Goal: Task Accomplishment & Management: Use online tool/utility

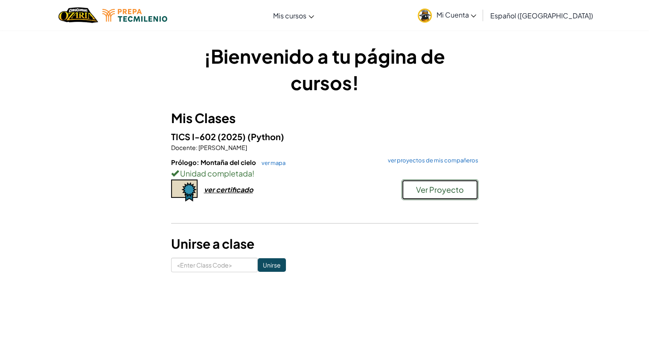
click at [429, 186] on span "Ver Proyecto" at bounding box center [440, 189] width 48 height 10
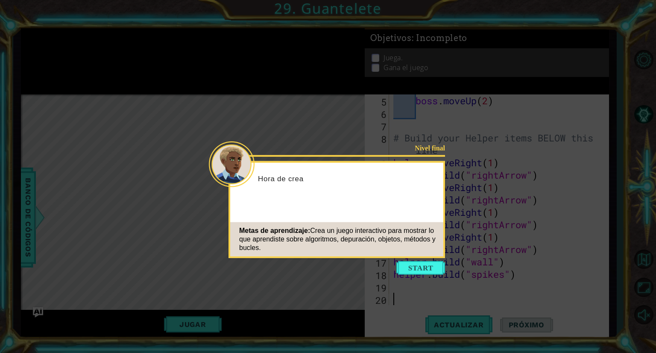
scroll to position [61, 0]
click at [422, 274] on icon at bounding box center [328, 176] width 656 height 353
click at [417, 267] on button "Start" at bounding box center [420, 268] width 49 height 14
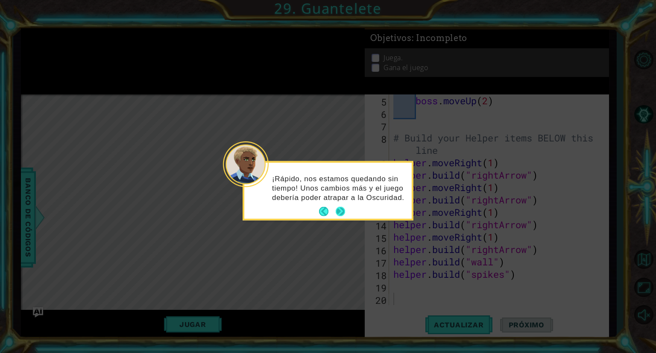
click at [339, 209] on button "Next" at bounding box center [341, 212] width 10 height 10
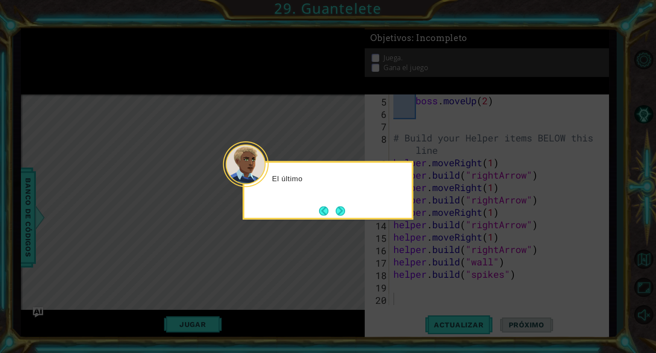
click at [339, 209] on button "Next" at bounding box center [340, 210] width 9 height 9
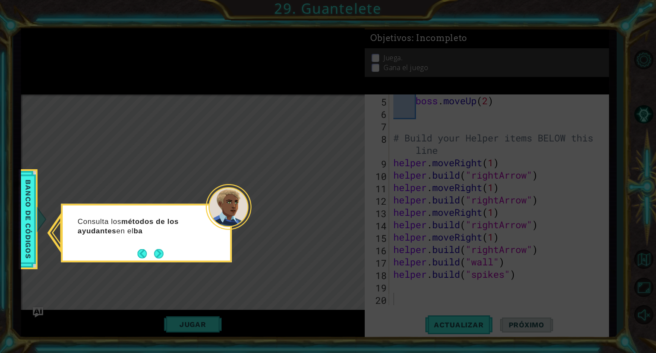
click at [158, 262] on icon at bounding box center [328, 176] width 656 height 353
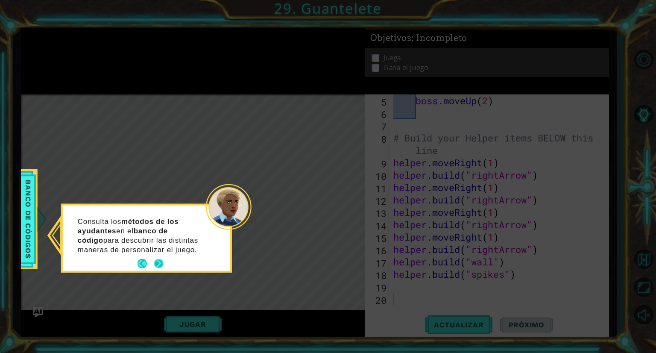
click at [157, 265] on button "Next" at bounding box center [158, 263] width 9 height 9
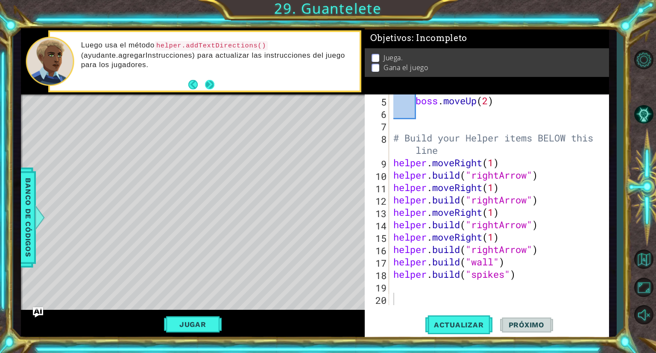
click at [209, 82] on button "Next" at bounding box center [209, 84] width 9 height 9
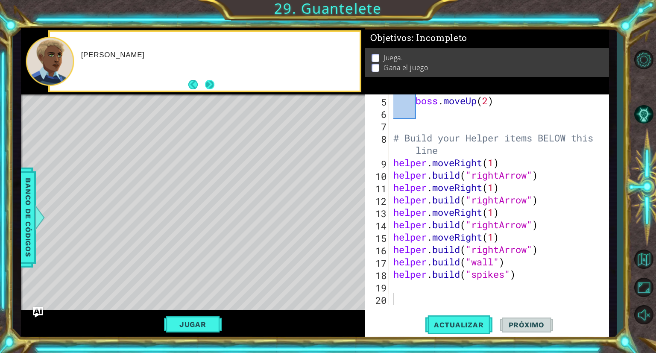
click at [210, 82] on button "Next" at bounding box center [209, 84] width 9 height 9
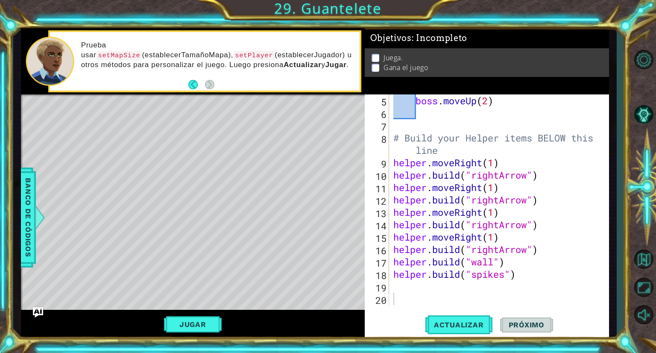
click at [207, 332] on div "Jugar" at bounding box center [193, 323] width 344 height 29
click at [207, 325] on button "Jugar" at bounding box center [193, 324] width 58 height 16
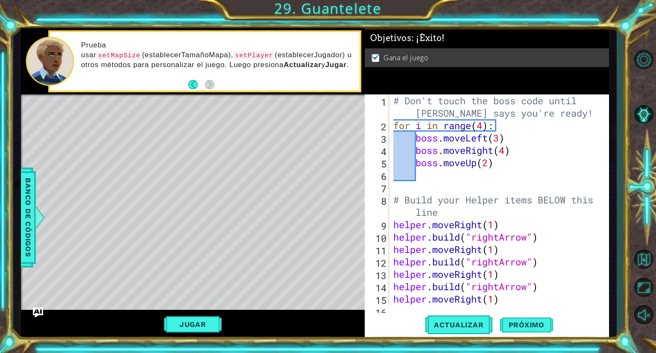
scroll to position [0, 0]
type textarea "for i in range(4):"
click at [449, 121] on div "# Don't touch the boss code until [PERSON_NAME] says you're ready! for i in ran…" at bounding box center [497, 218] width 213 height 248
click at [420, 188] on div "# Don't touch the boss code until [PERSON_NAME] says you're ready! for i in ran…" at bounding box center [497, 218] width 213 height 248
click at [302, 218] on div "Level Map" at bounding box center [218, 219] width 394 height 251
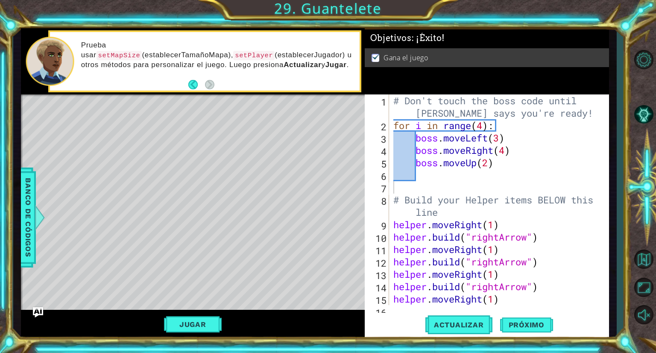
type textarea "boss.moveRight(4)"
click at [400, 156] on div "# Don't touch the boss code until [PERSON_NAME] says you're ready! for i in ran…" at bounding box center [497, 218] width 213 height 248
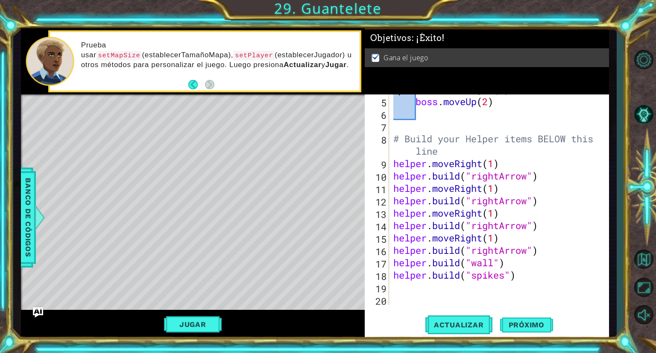
scroll to position [61, 0]
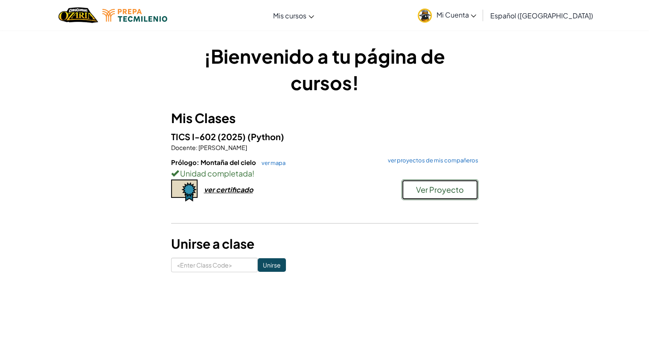
click at [444, 190] on span "Ver Proyecto" at bounding box center [440, 189] width 48 height 10
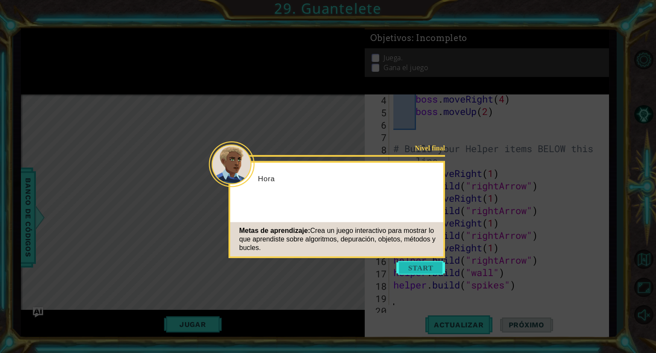
scroll to position [61, 0]
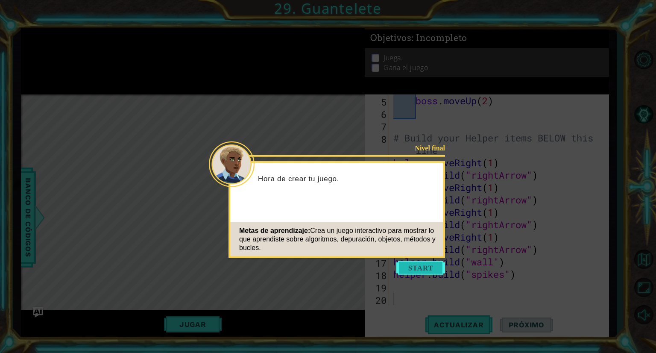
click at [428, 267] on button "Start" at bounding box center [420, 268] width 49 height 14
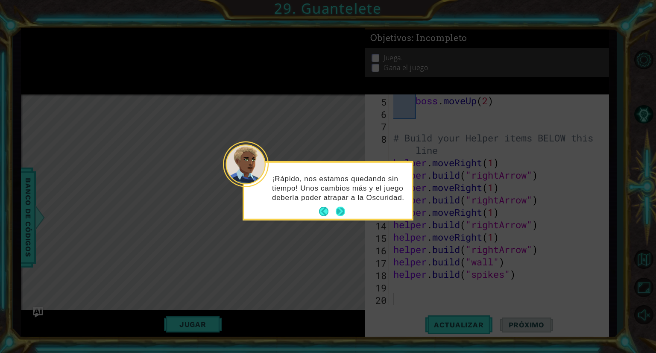
click at [340, 205] on footer at bounding box center [332, 211] width 26 height 13
click at [337, 215] on button "Next" at bounding box center [340, 211] width 9 height 9
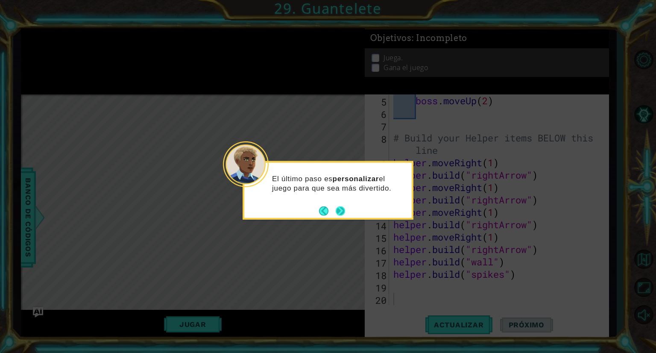
click at [344, 212] on button "Next" at bounding box center [341, 211] width 10 height 10
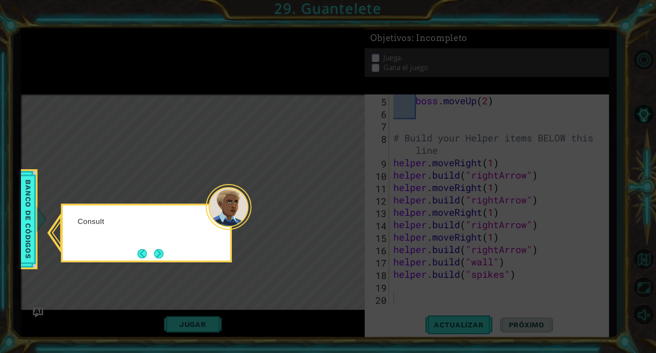
click at [344, 213] on icon at bounding box center [328, 176] width 656 height 353
click at [159, 249] on button "Next" at bounding box center [158, 252] width 9 height 9
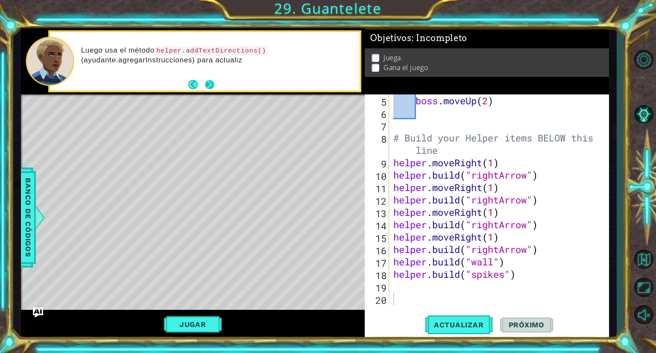
click at [208, 83] on button "Next" at bounding box center [209, 84] width 9 height 9
click at [212, 84] on button "Next" at bounding box center [209, 84] width 9 height 9
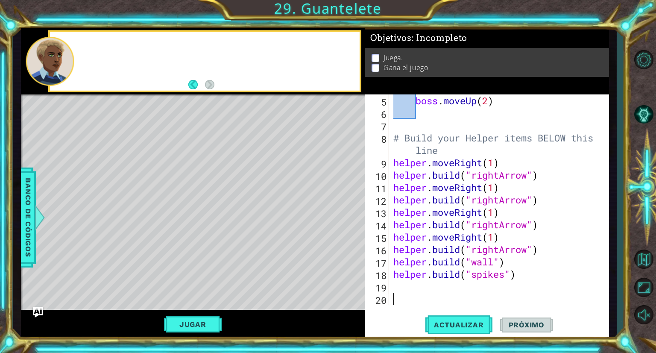
click at [215, 85] on div at bounding box center [204, 61] width 309 height 58
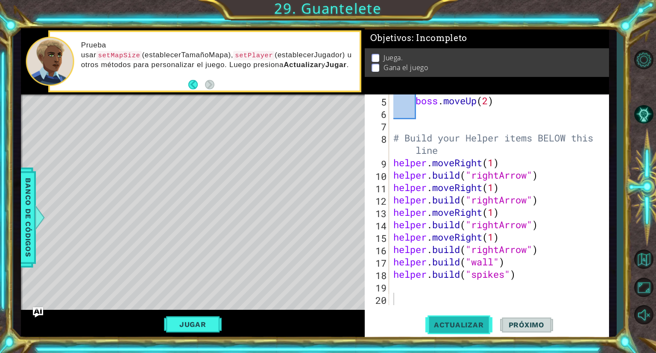
click at [435, 324] on span "Actualizar" at bounding box center [458, 324] width 67 height 9
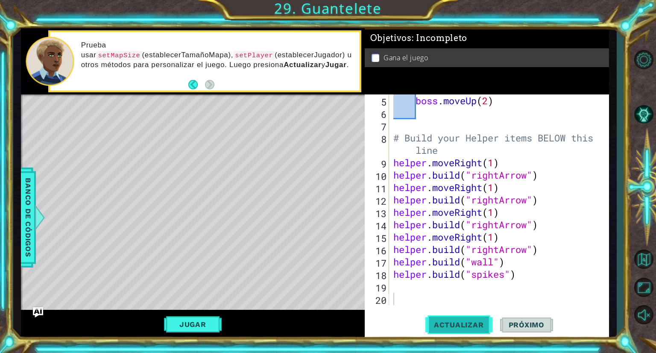
click at [435, 324] on span "Actualizar" at bounding box center [458, 324] width 67 height 9
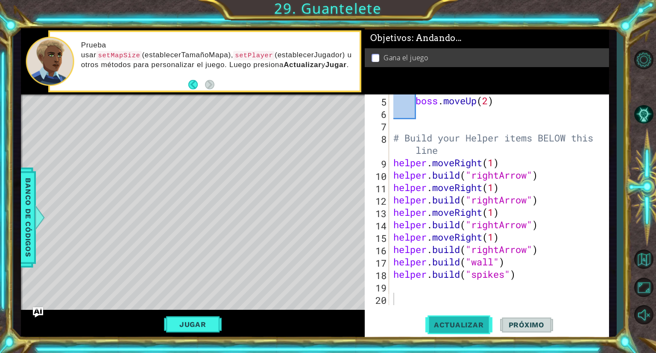
click at [435, 324] on span "Actualizar" at bounding box center [458, 324] width 67 height 9
click at [184, 321] on button "Jugar" at bounding box center [193, 324] width 58 height 16
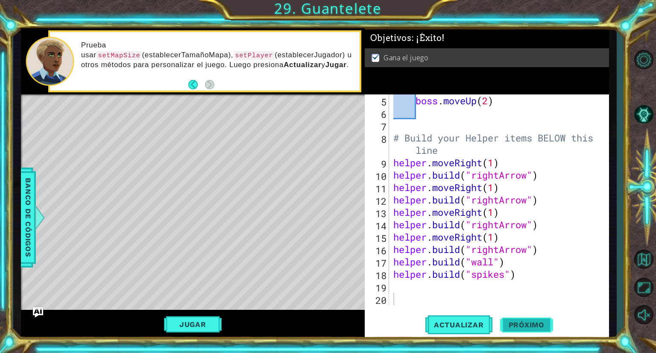
click at [526, 324] on span "Próximo" at bounding box center [526, 324] width 53 height 9
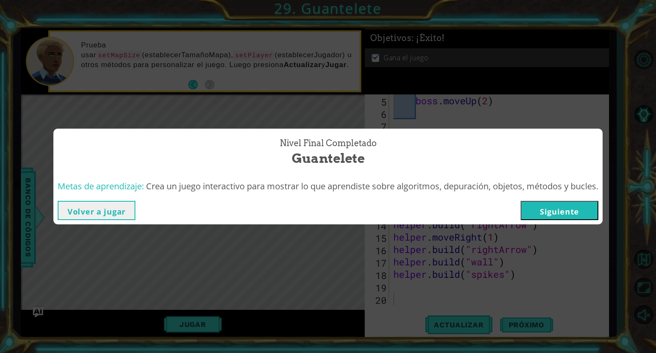
click at [555, 218] on button "Siguiente" at bounding box center [559, 210] width 78 height 19
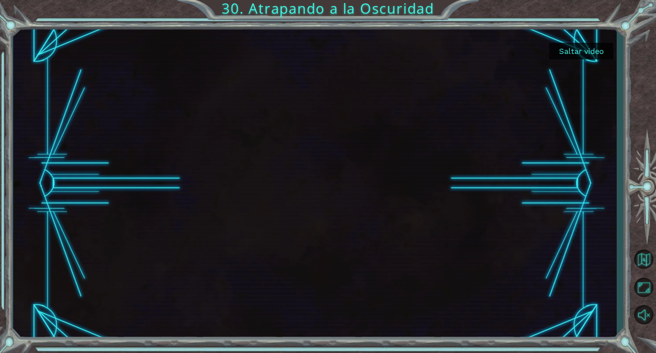
click at [596, 57] on button "Saltar video" at bounding box center [581, 51] width 64 height 17
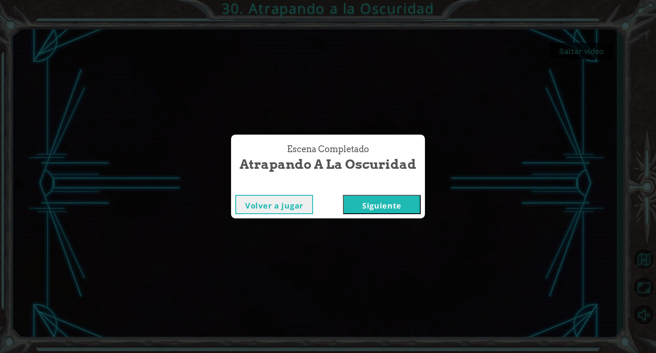
click at [376, 201] on button "Siguiente" at bounding box center [382, 204] width 78 height 19
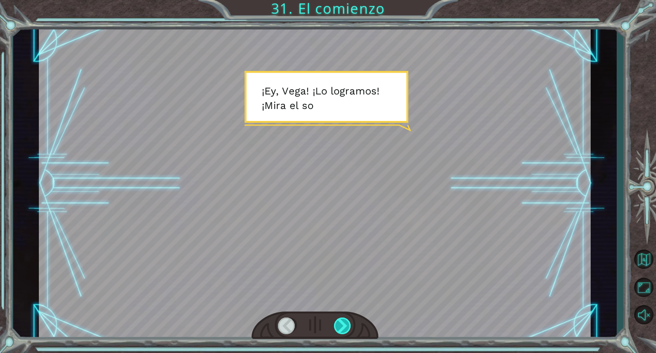
click at [348, 325] on div at bounding box center [343, 325] width 18 height 17
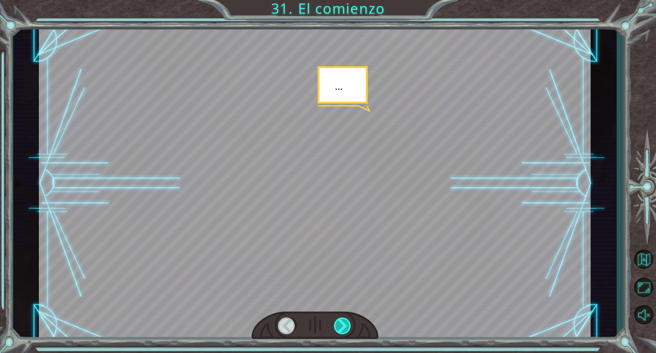
click at [348, 325] on div at bounding box center [343, 325] width 18 height 17
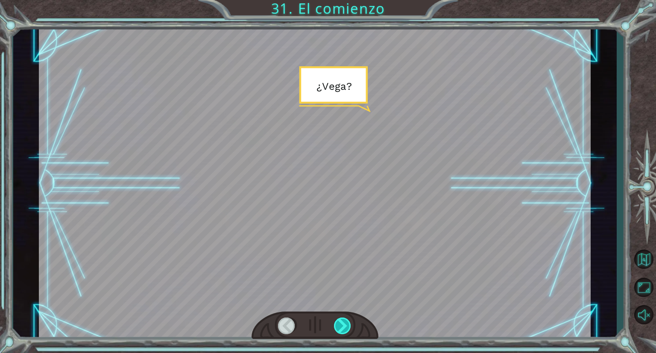
click at [348, 325] on div at bounding box center [343, 325] width 18 height 17
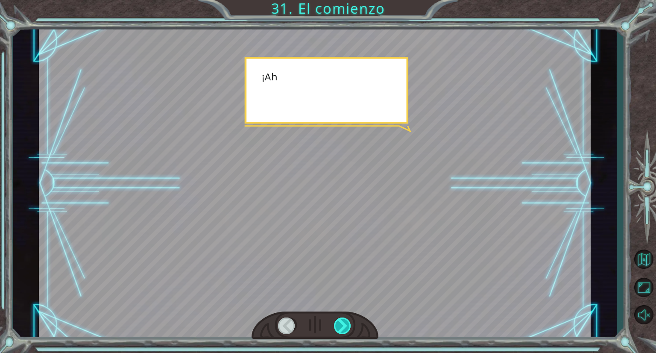
click at [348, 325] on div at bounding box center [343, 325] width 18 height 17
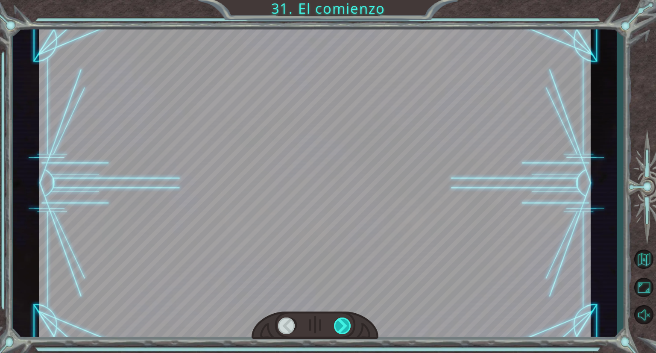
click at [348, 325] on div at bounding box center [343, 325] width 18 height 17
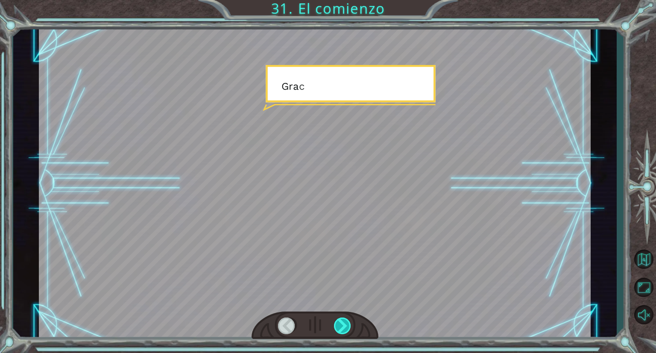
click at [348, 325] on div at bounding box center [343, 325] width 18 height 17
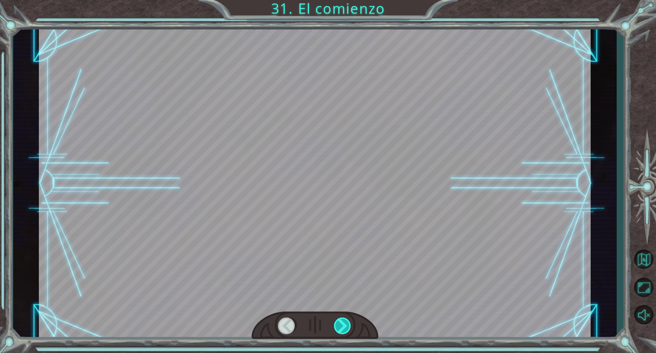
click at [348, 325] on div at bounding box center [343, 325] width 18 height 17
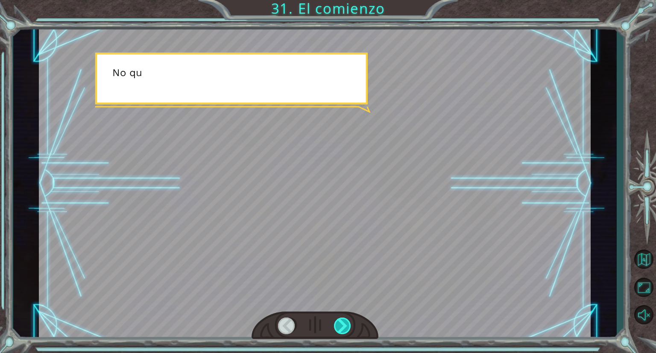
click at [347, 324] on div at bounding box center [343, 325] width 18 height 17
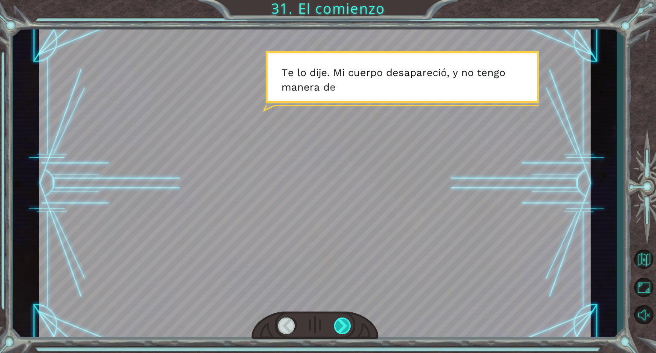
click at [347, 324] on div at bounding box center [343, 325] width 18 height 17
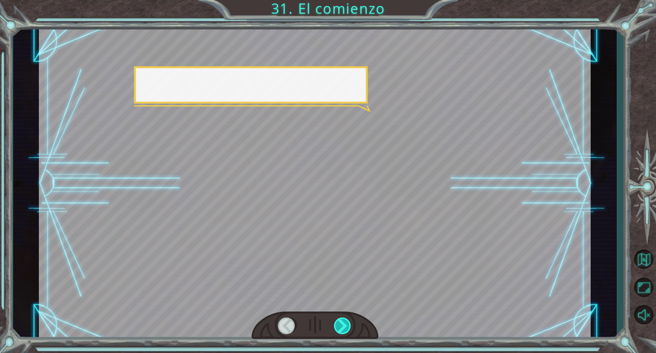
click at [347, 324] on div at bounding box center [343, 325] width 18 height 17
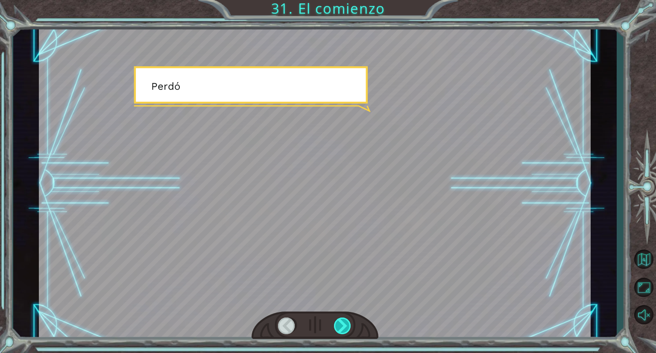
click at [347, 324] on div at bounding box center [343, 325] width 18 height 17
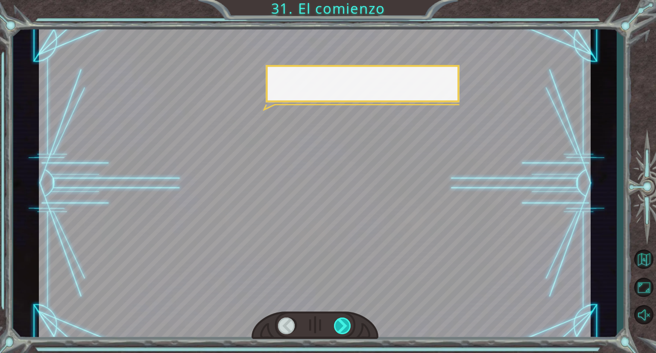
click at [347, 324] on div at bounding box center [343, 325] width 18 height 17
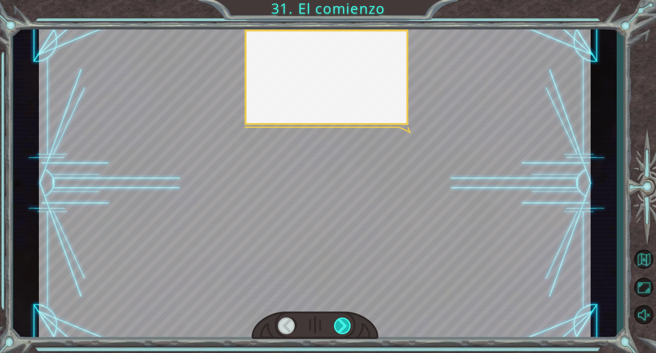
click at [347, 324] on div at bounding box center [343, 325] width 18 height 17
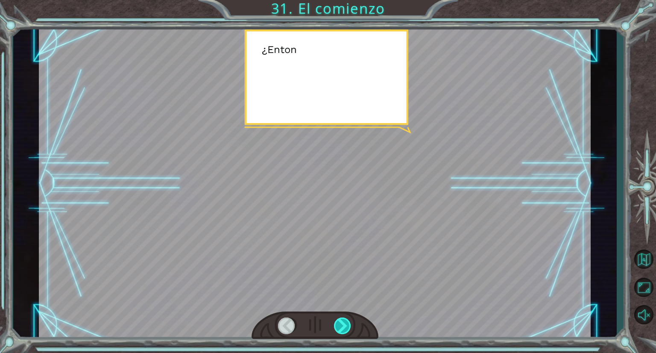
click at [347, 324] on div at bounding box center [343, 325] width 18 height 17
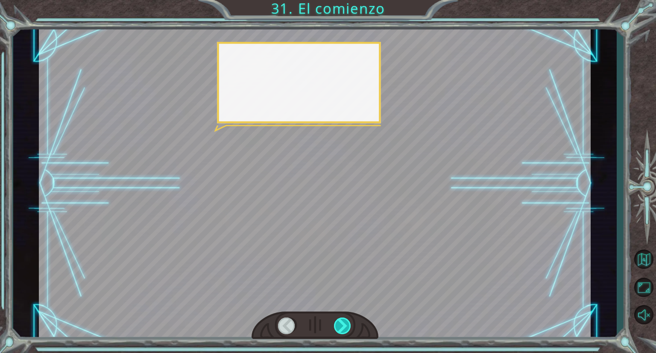
click at [347, 324] on div at bounding box center [343, 325] width 18 height 17
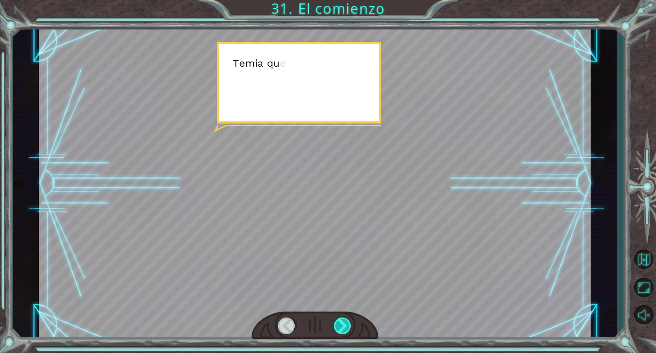
click at [347, 324] on div at bounding box center [343, 325] width 18 height 17
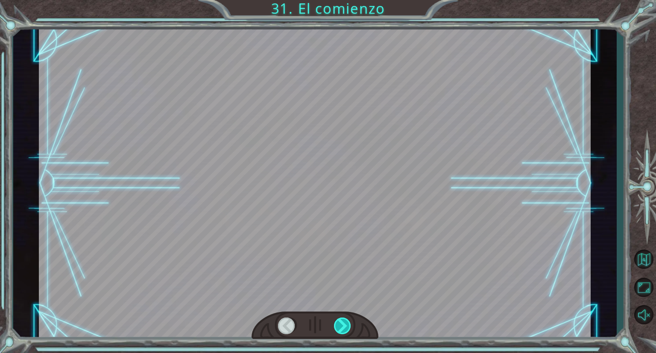
click at [347, 324] on div at bounding box center [343, 325] width 18 height 17
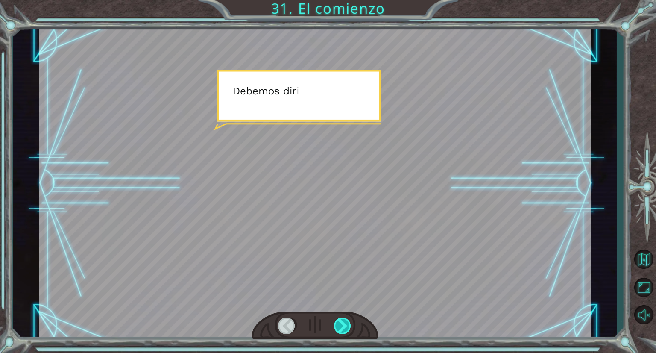
click at [347, 324] on div at bounding box center [343, 325] width 18 height 17
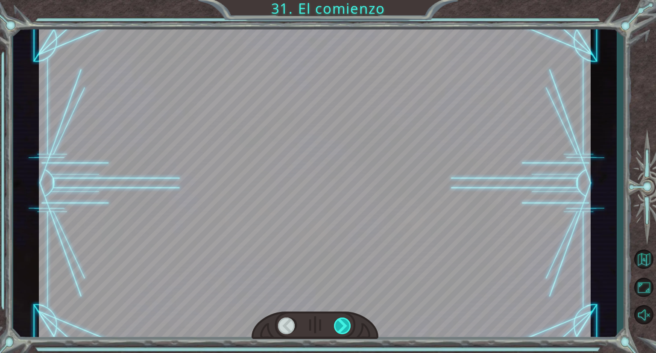
click at [347, 324] on div at bounding box center [343, 325] width 18 height 17
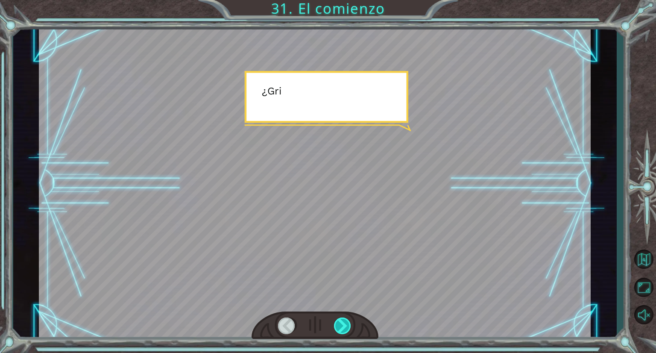
click at [347, 324] on div at bounding box center [343, 325] width 18 height 17
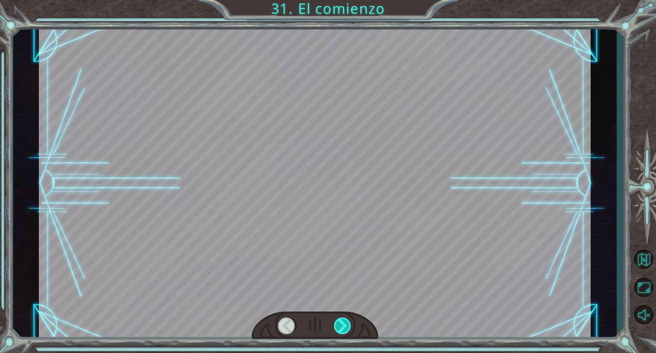
click at [347, 324] on div at bounding box center [343, 325] width 18 height 17
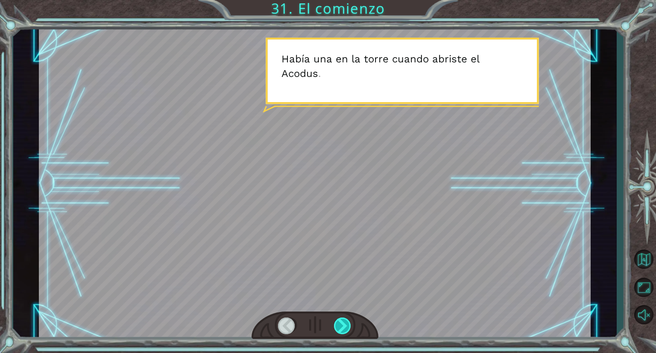
click at [347, 324] on div at bounding box center [343, 325] width 18 height 17
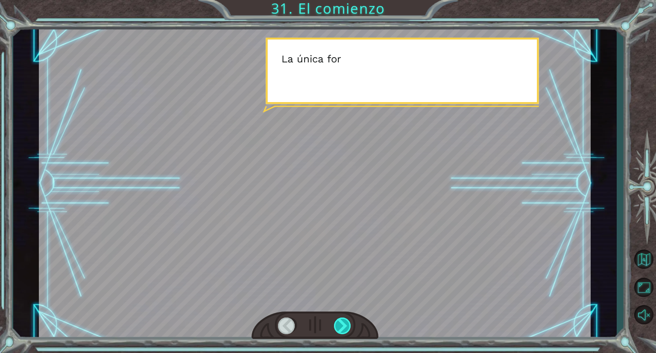
click at [347, 324] on div at bounding box center [343, 325] width 18 height 17
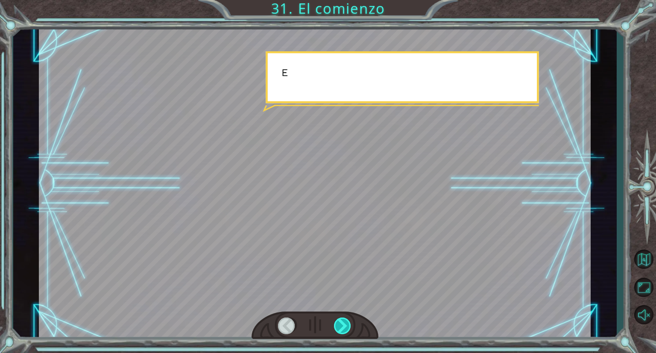
click at [347, 324] on div at bounding box center [343, 325] width 18 height 17
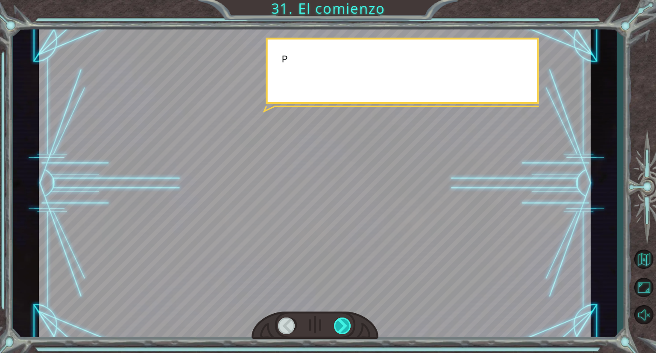
click at [347, 324] on div at bounding box center [343, 325] width 18 height 17
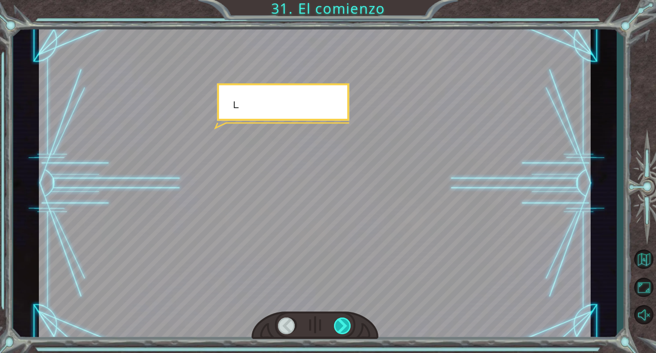
click at [347, 324] on div at bounding box center [343, 325] width 18 height 17
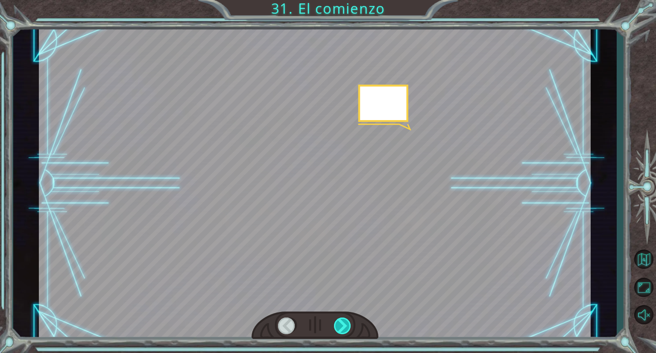
click at [347, 324] on div at bounding box center [343, 325] width 18 height 17
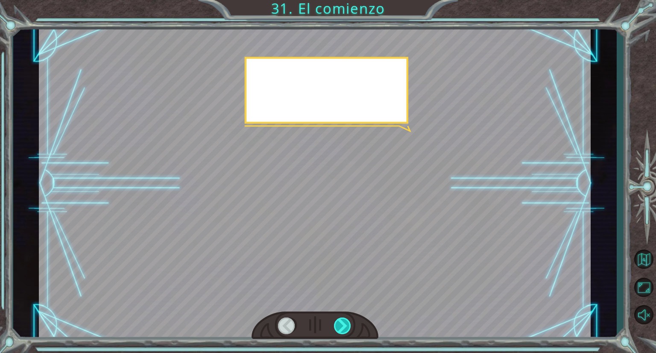
click at [347, 324] on div at bounding box center [343, 325] width 18 height 17
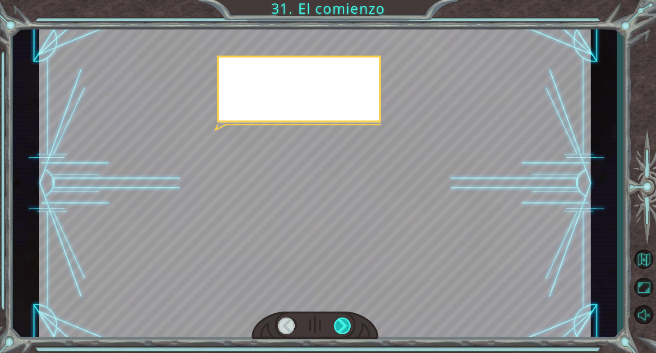
click at [347, 324] on div at bounding box center [343, 325] width 18 height 17
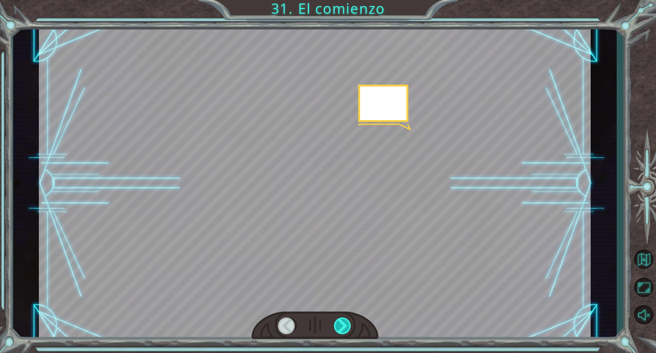
click at [347, 324] on div at bounding box center [343, 325] width 18 height 17
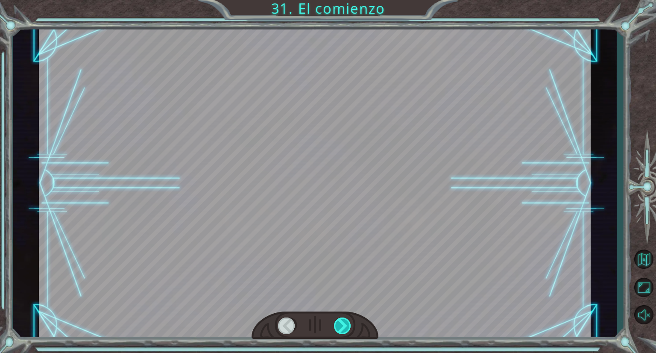
click at [347, 324] on div at bounding box center [343, 325] width 18 height 17
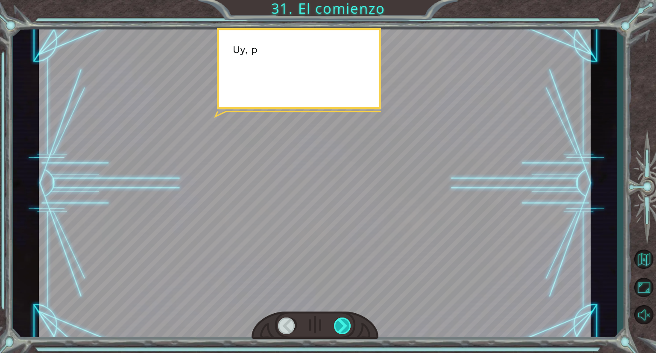
click at [347, 324] on div at bounding box center [343, 325] width 18 height 17
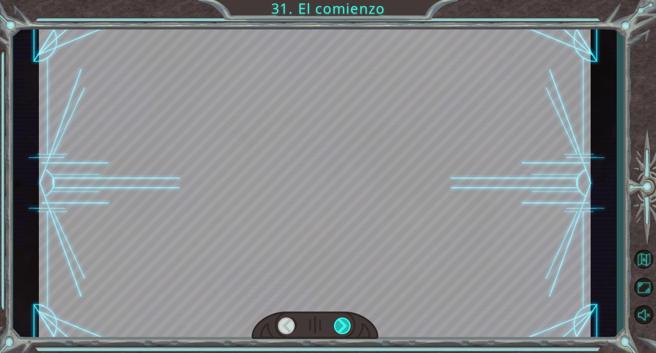
click at [347, 324] on div at bounding box center [343, 325] width 18 height 17
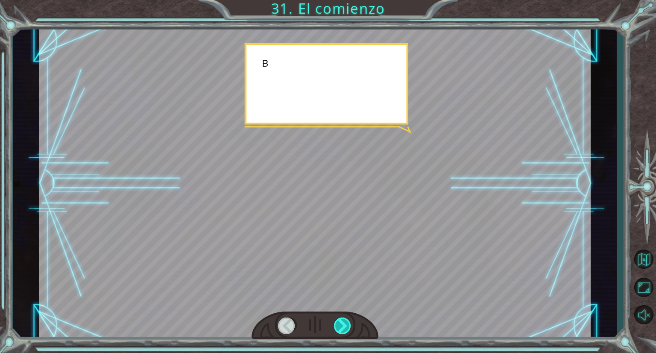
click at [347, 324] on div at bounding box center [343, 325] width 18 height 17
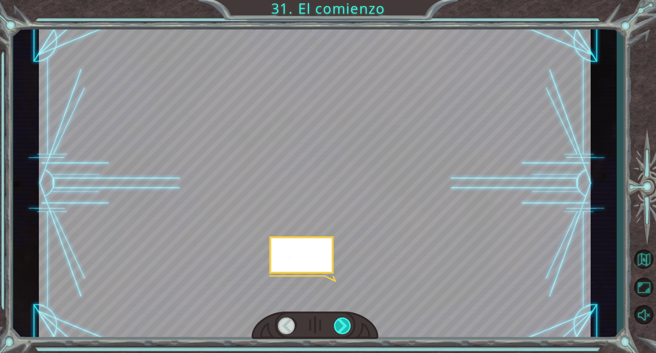
click at [347, 324] on div at bounding box center [343, 325] width 18 height 17
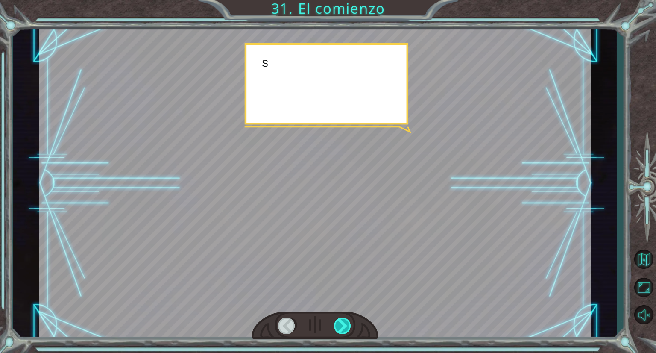
click at [347, 324] on div at bounding box center [343, 325] width 18 height 17
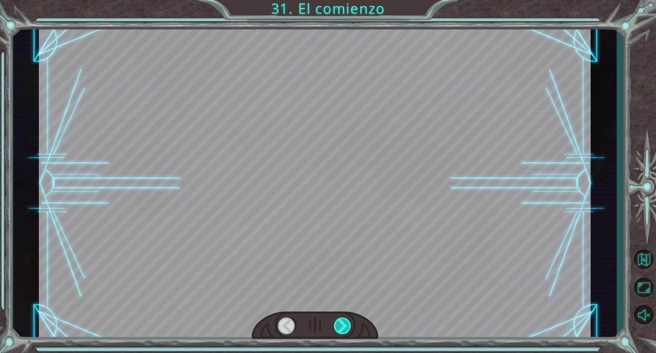
click at [347, 324] on div at bounding box center [343, 325] width 18 height 17
click at [347, 0] on div "Temporary Text ¡ E y , V e g a ! ¡ L o l o g r a m o s ! ¡ M i r a e l s o l ! …" at bounding box center [328, 0] width 656 height 0
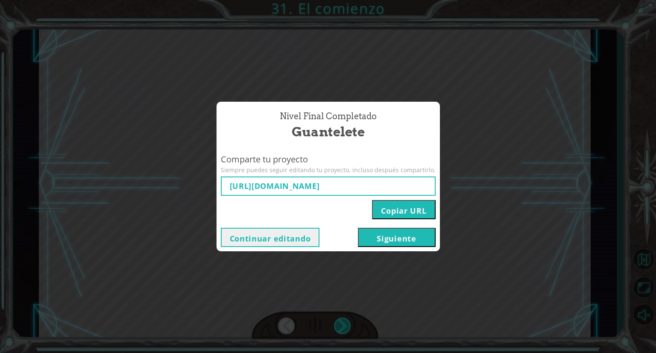
click at [347, 324] on div "Nivel final Completado Guantelete Comparte tu proyecto Siempre puedes seguir ed…" at bounding box center [328, 176] width 656 height 353
type input "[URL][DOMAIN_NAME]"
drag, startPoint x: 347, startPoint y: 324, endPoint x: 393, endPoint y: 279, distance: 64.0
click at [393, 279] on div "Nivel final Completado Guantelete Comparte tu proyecto Siempre puedes seguir ed…" at bounding box center [328, 176] width 656 height 353
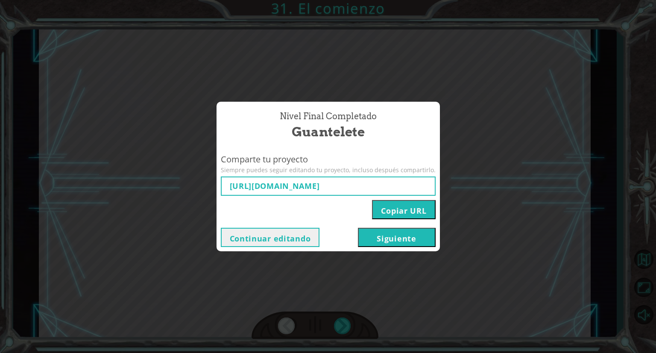
click at [372, 230] on button "Siguiente" at bounding box center [397, 237] width 78 height 19
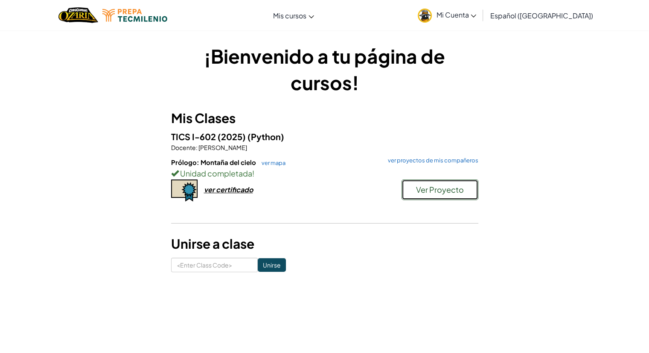
click at [435, 184] on span "Ver Proyecto" at bounding box center [440, 189] width 48 height 10
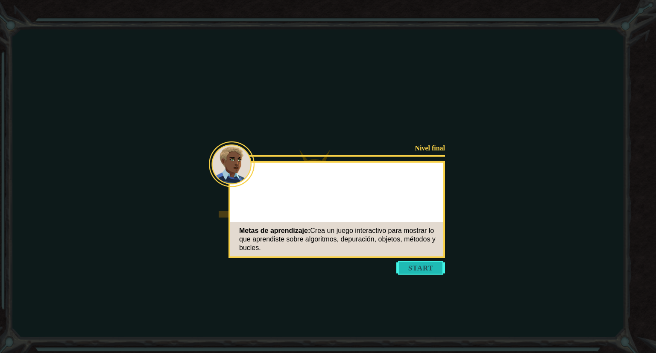
click at [411, 272] on button "Start" at bounding box center [420, 268] width 49 height 14
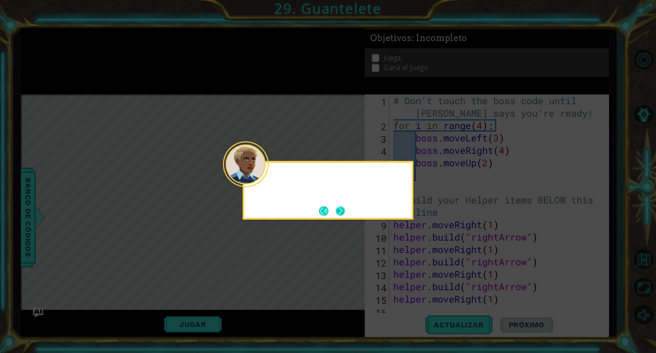
click at [266, 181] on div at bounding box center [246, 164] width 46 height 46
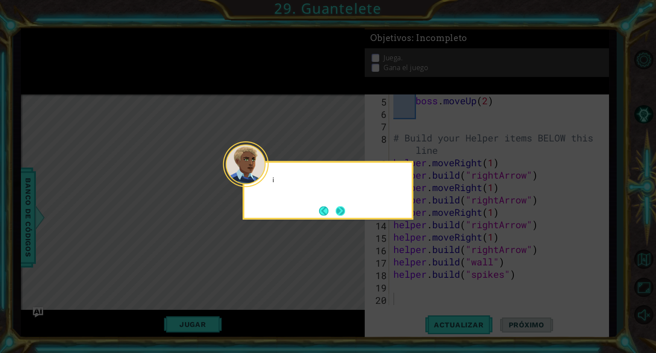
click at [266, 181] on div at bounding box center [246, 164] width 46 height 46
click at [341, 212] on button "Next" at bounding box center [340, 210] width 9 height 9
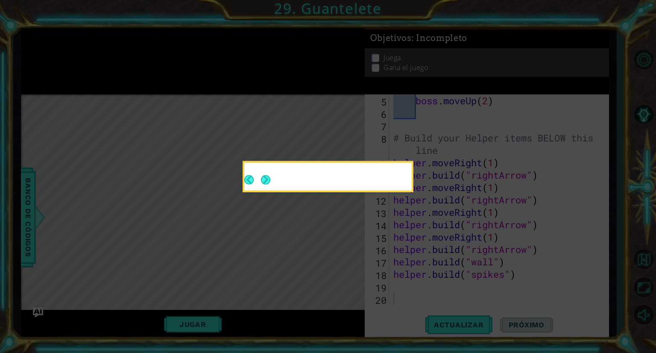
click at [270, 184] on button "Next" at bounding box center [265, 179] width 9 height 9
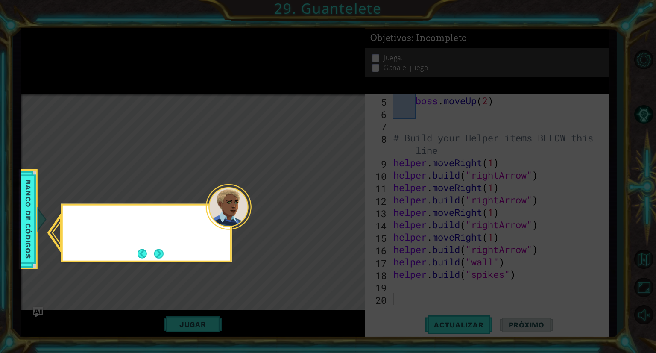
click at [341, 212] on icon at bounding box center [328, 176] width 656 height 353
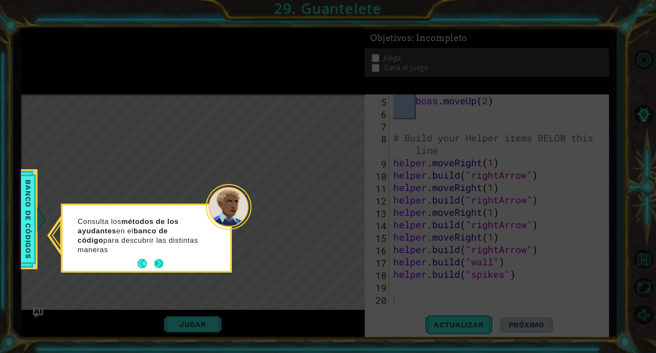
click at [162, 253] on div "Consulta los métodos de los ayudantes en el banco de código para descubrir las …" at bounding box center [146, 237] width 167 height 65
click at [162, 253] on p "Consulta los métodos de los ayudantes en el banco de código para descubrir las …" at bounding box center [142, 235] width 128 height 38
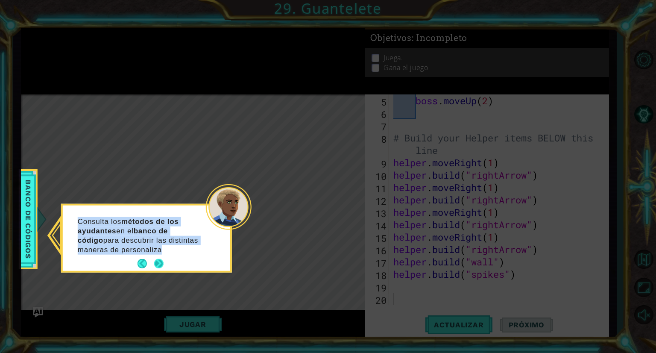
click at [162, 253] on p "Consulta los métodos de los ayudantes en el banco de código para descubrir las …" at bounding box center [142, 235] width 128 height 38
click at [155, 268] on button "Next" at bounding box center [158, 263] width 9 height 9
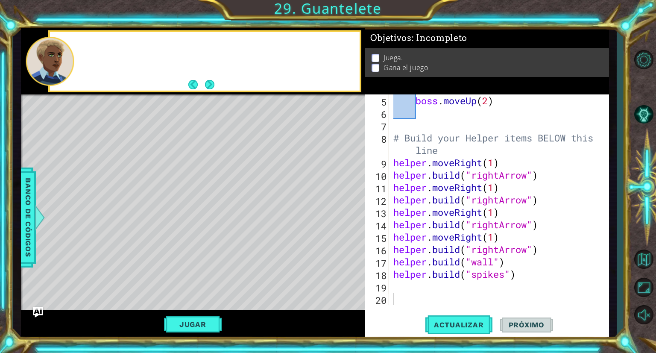
click at [155, 270] on div "Level Map" at bounding box center [218, 219] width 394 height 251
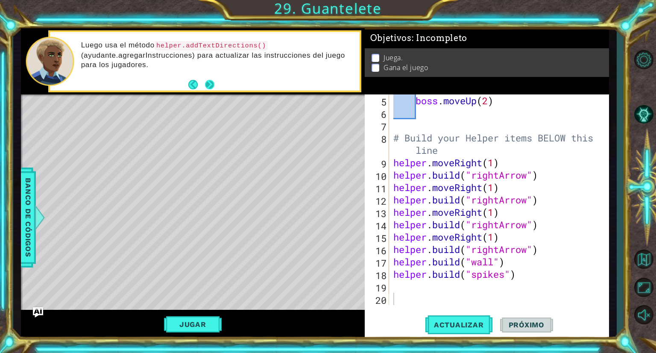
click at [214, 83] on button "Next" at bounding box center [209, 84] width 9 height 9
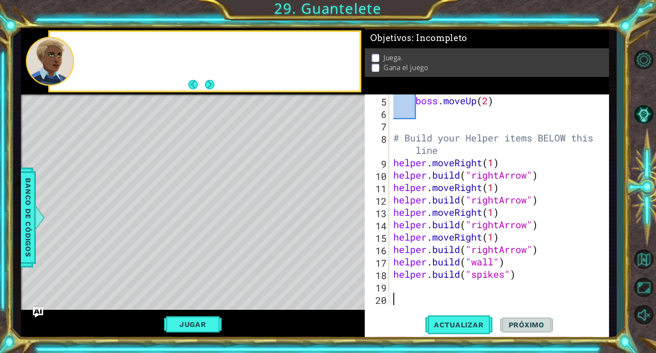
click at [216, 83] on div at bounding box center [204, 61] width 309 height 58
click at [214, 83] on button "Next" at bounding box center [209, 84] width 9 height 9
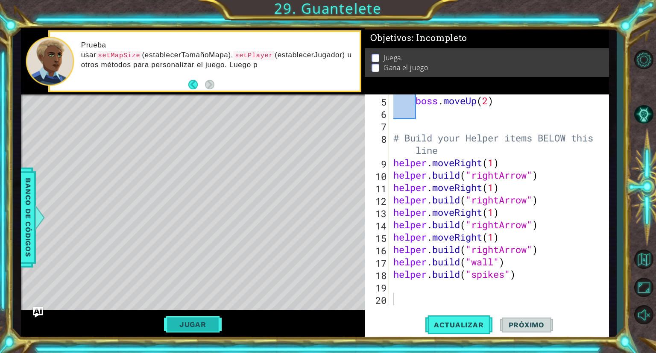
click at [196, 330] on button "Jugar" at bounding box center [193, 324] width 58 height 16
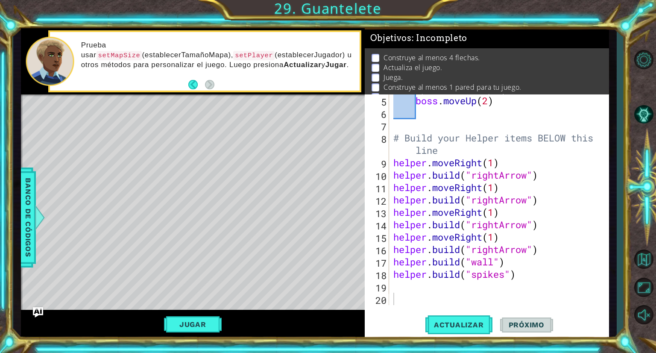
click at [219, 161] on div "Level Map" at bounding box center [218, 219] width 394 height 251
